Goal: Check status: Check status

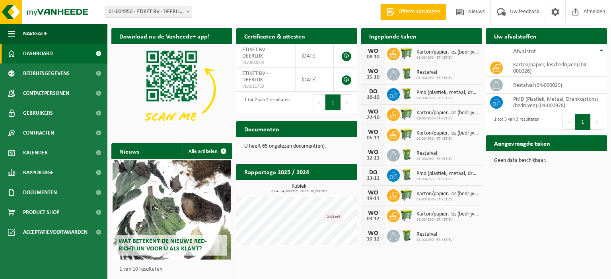
click at [383, 36] on h2 "Ingeplande taken" at bounding box center [392, 36] width 63 height 16
click at [429, 40] on div "Ingeplande taken Bekijk uw kalender" at bounding box center [421, 36] width 121 height 16
click at [430, 55] on span "Karton/papier, los (bedrijven)" at bounding box center [447, 52] width 62 height 6
click at [401, 36] on h2 "Ingeplande taken" at bounding box center [392, 36] width 63 height 16
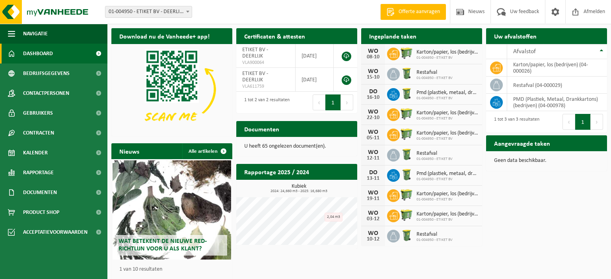
click at [414, 43] on h2 "Ingeplande taken" at bounding box center [392, 36] width 63 height 16
click at [415, 43] on h2 "Ingeplande taken" at bounding box center [392, 36] width 63 height 16
click at [426, 39] on div "Ingeplande taken Bekijk uw kalender" at bounding box center [421, 36] width 121 height 16
click at [434, 56] on span "01-004950 - ETIKET BV" at bounding box center [447, 58] width 62 height 5
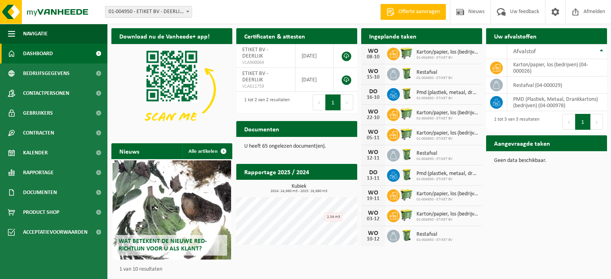
click at [47, 53] on span "Dashboard" at bounding box center [38, 54] width 30 height 20
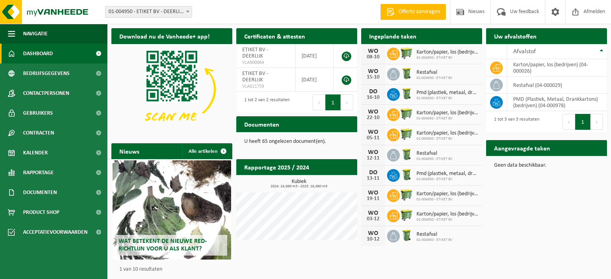
click at [417, 39] on h2 "Ingeplande taken" at bounding box center [392, 36] width 63 height 16
click at [416, 39] on h2 "Ingeplande taken" at bounding box center [392, 36] width 63 height 16
click at [416, 38] on h2 "Ingeplande taken" at bounding box center [392, 36] width 63 height 16
click at [376, 40] on h2 "Ingeplande taken" at bounding box center [392, 36] width 63 height 16
click at [380, 60] on div "WO 08-10" at bounding box center [373, 54] width 24 height 20
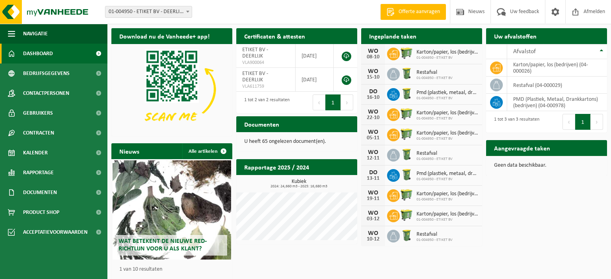
click at [379, 60] on div "08-10" at bounding box center [373, 57] width 16 height 6
click at [449, 56] on span "01-004950 - ETIKET BV" at bounding box center [447, 58] width 62 height 5
click at [459, 58] on span "01-004950 - ETIKET BV" at bounding box center [447, 58] width 62 height 5
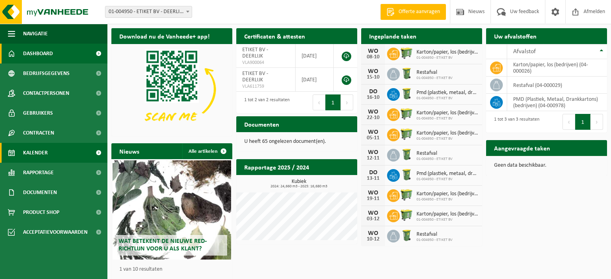
click at [40, 155] on span "Kalender" at bounding box center [35, 153] width 25 height 20
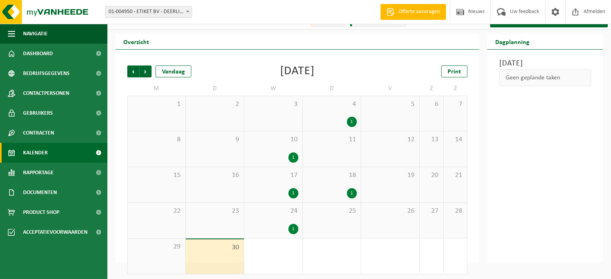
scroll to position [15, 0]
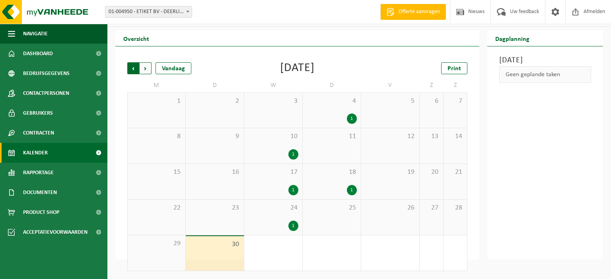
click at [147, 69] on span "Volgende" at bounding box center [146, 68] width 12 height 12
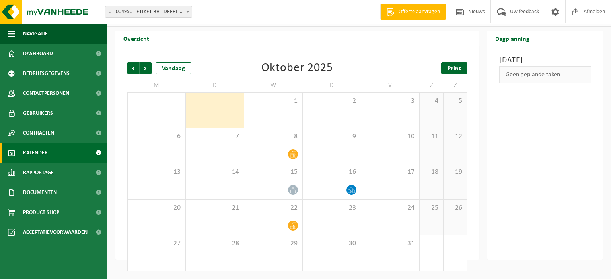
click at [460, 71] on span "Print" at bounding box center [454, 69] width 14 height 6
click at [176, 71] on div "Vandaag" at bounding box center [173, 68] width 36 height 12
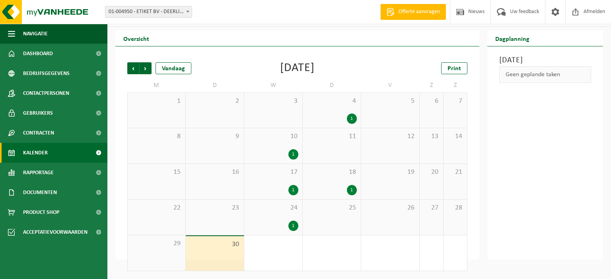
click at [274, 254] on div "1" at bounding box center [273, 253] width 58 height 35
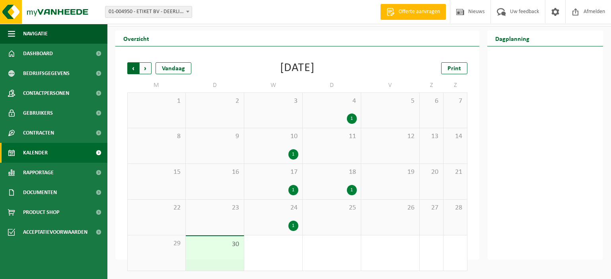
click at [145, 69] on span "Volgende" at bounding box center [146, 68] width 12 height 12
